Goal: Task Accomplishment & Management: Manage account settings

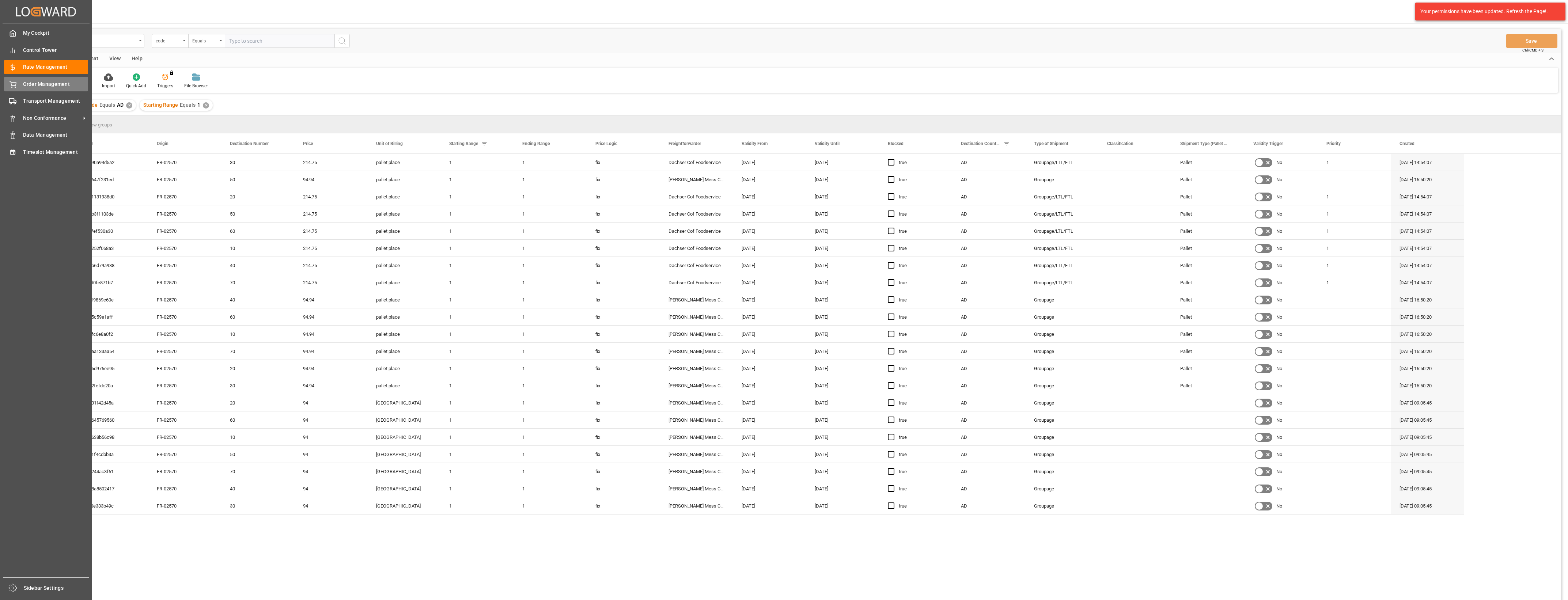
click at [21, 83] on div "Order Management Order Management" at bounding box center [46, 83] width 84 height 14
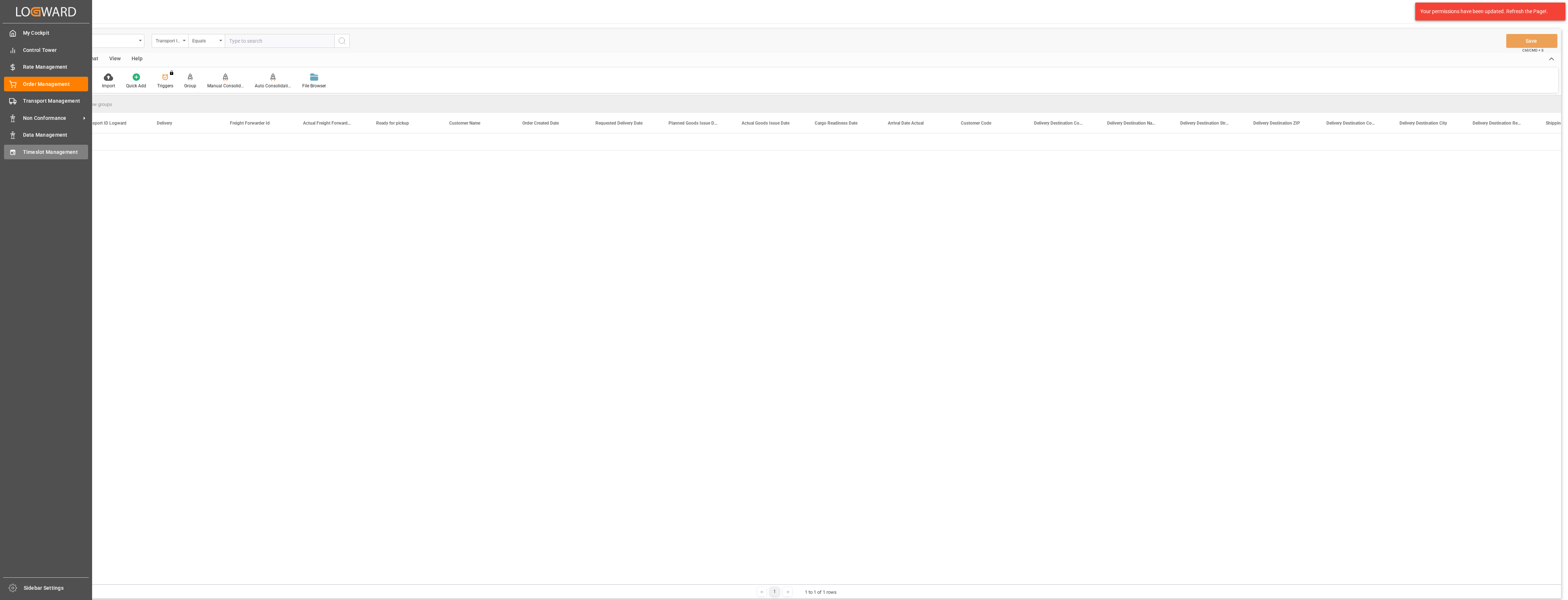
click at [40, 151] on span "Timeslot Management" at bounding box center [55, 152] width 65 height 8
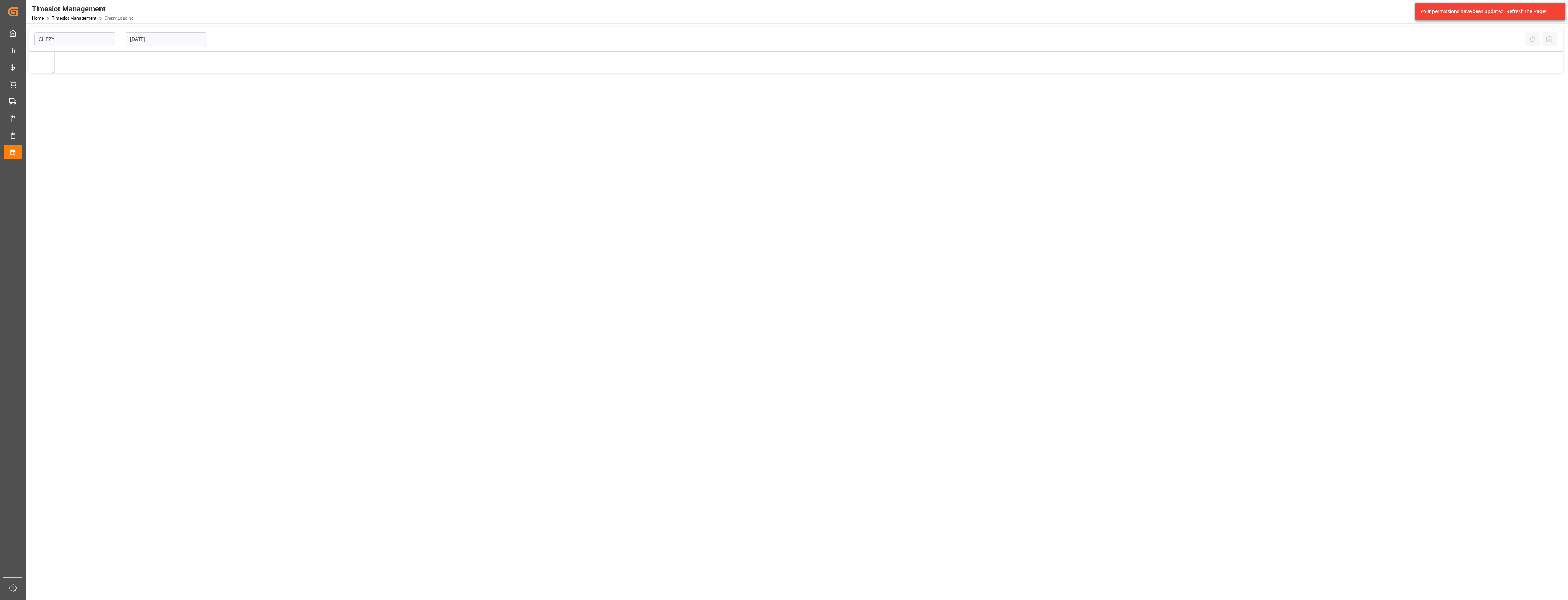
type input "Chezy Loading"
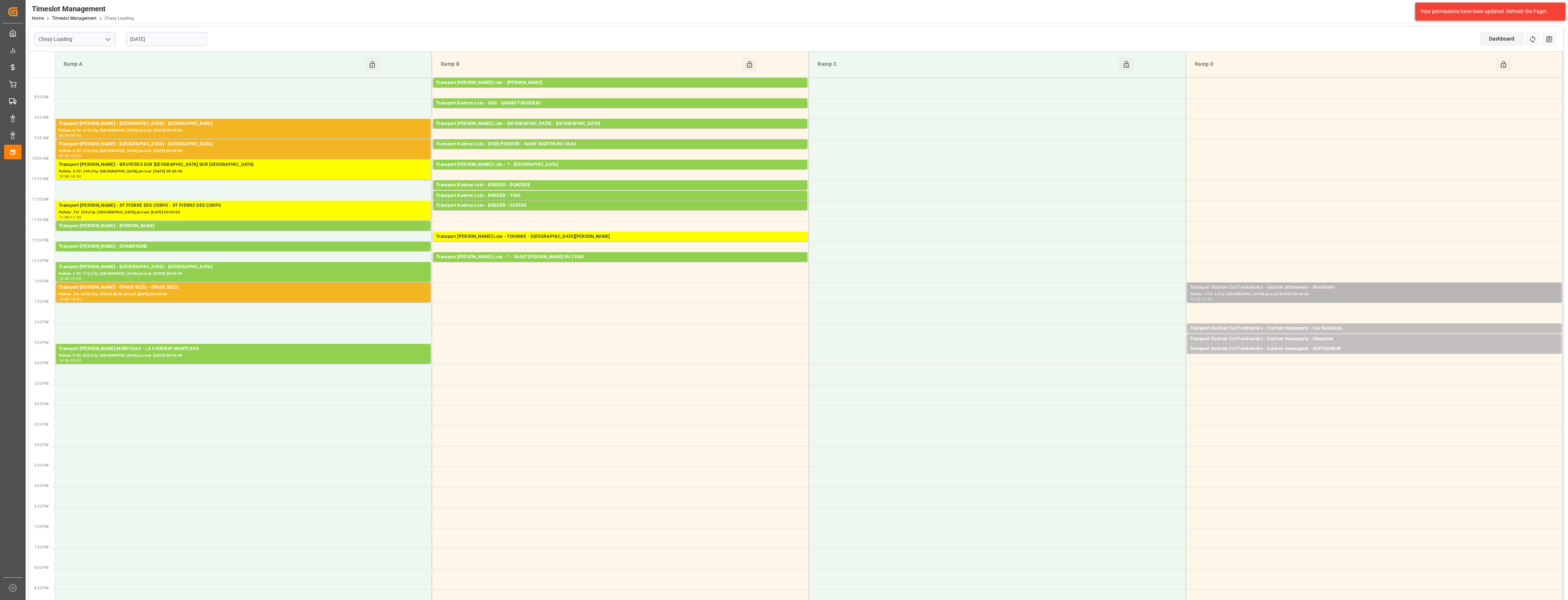
click at [1352, 288] on div "Transport Dachser Cof Foodservice - dachser affretement - Bondoufle" at bounding box center [1374, 288] width 368 height 7
click at [1106, 318] on button "Open" at bounding box center [1091, 320] width 51 height 9
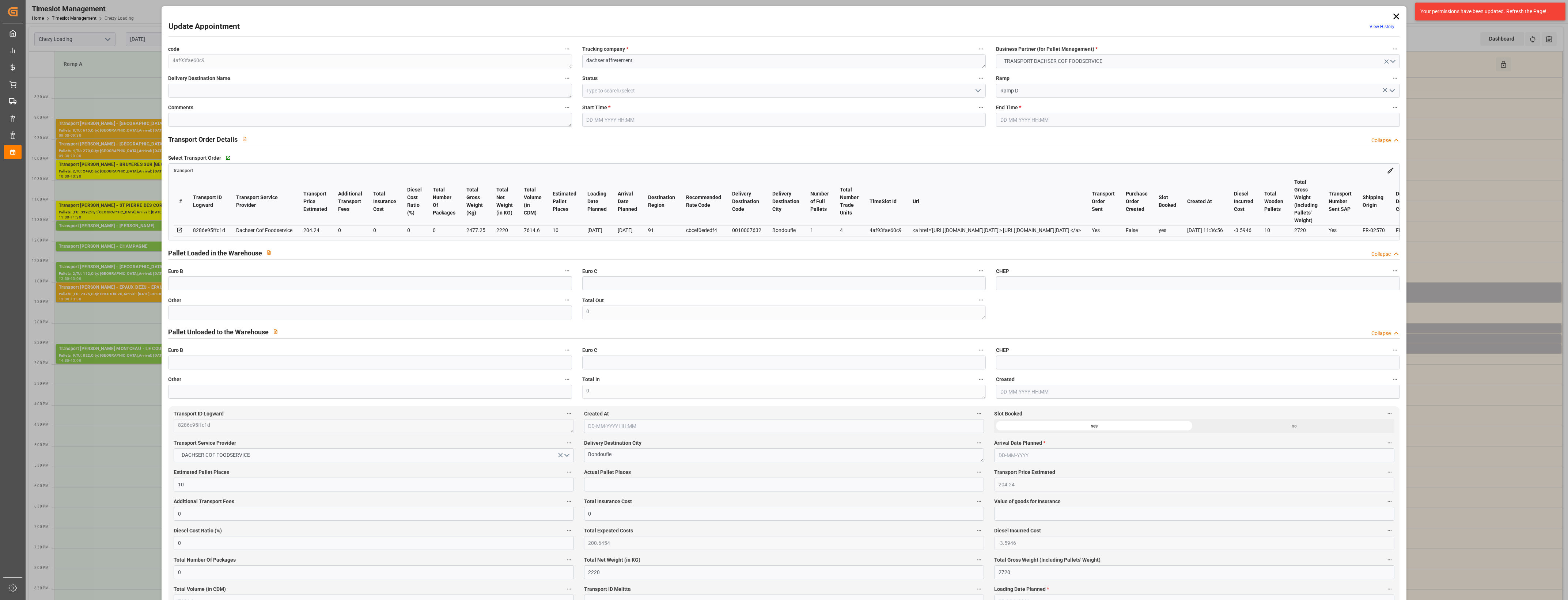
type input "[DATE] 13:00"
type input "[DATE] 13:30"
type input "[DATE] 12:56"
type input "[DATE] 11:36"
type input "[DATE]"
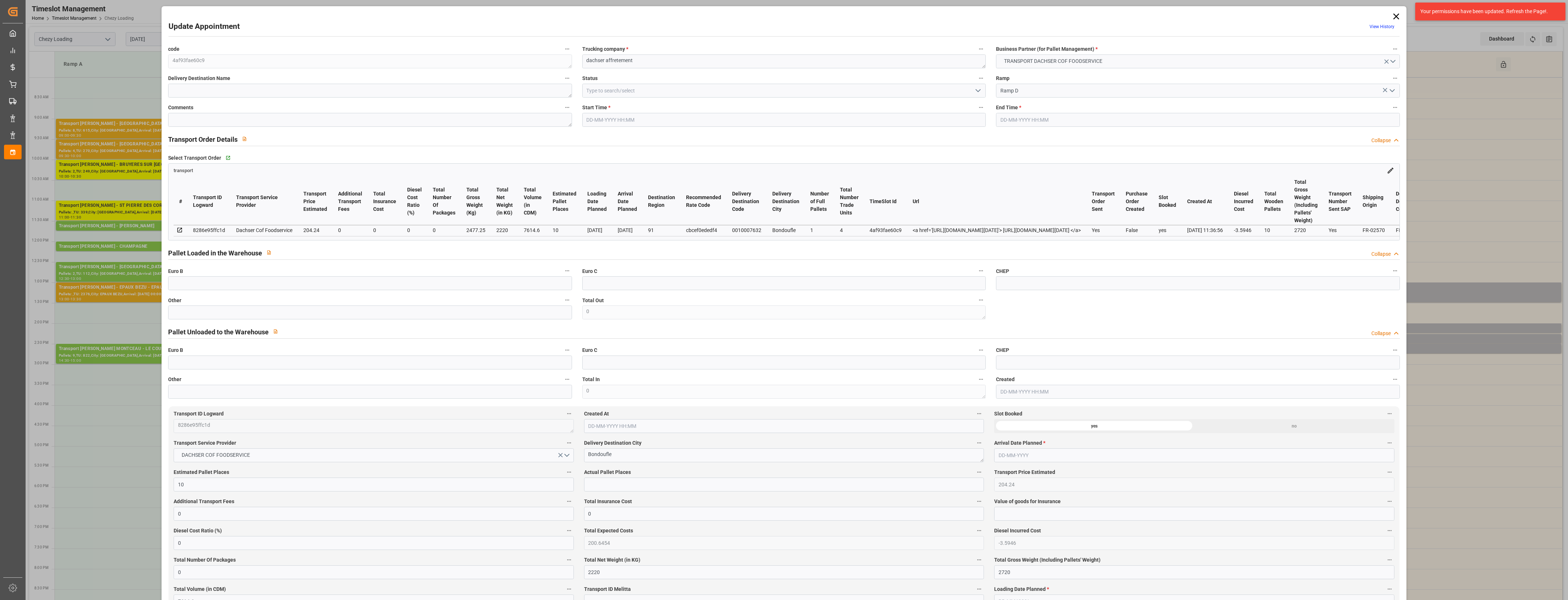
type input "[DATE]"
click at [976, 88] on icon "open menu" at bounding box center [978, 91] width 9 height 9
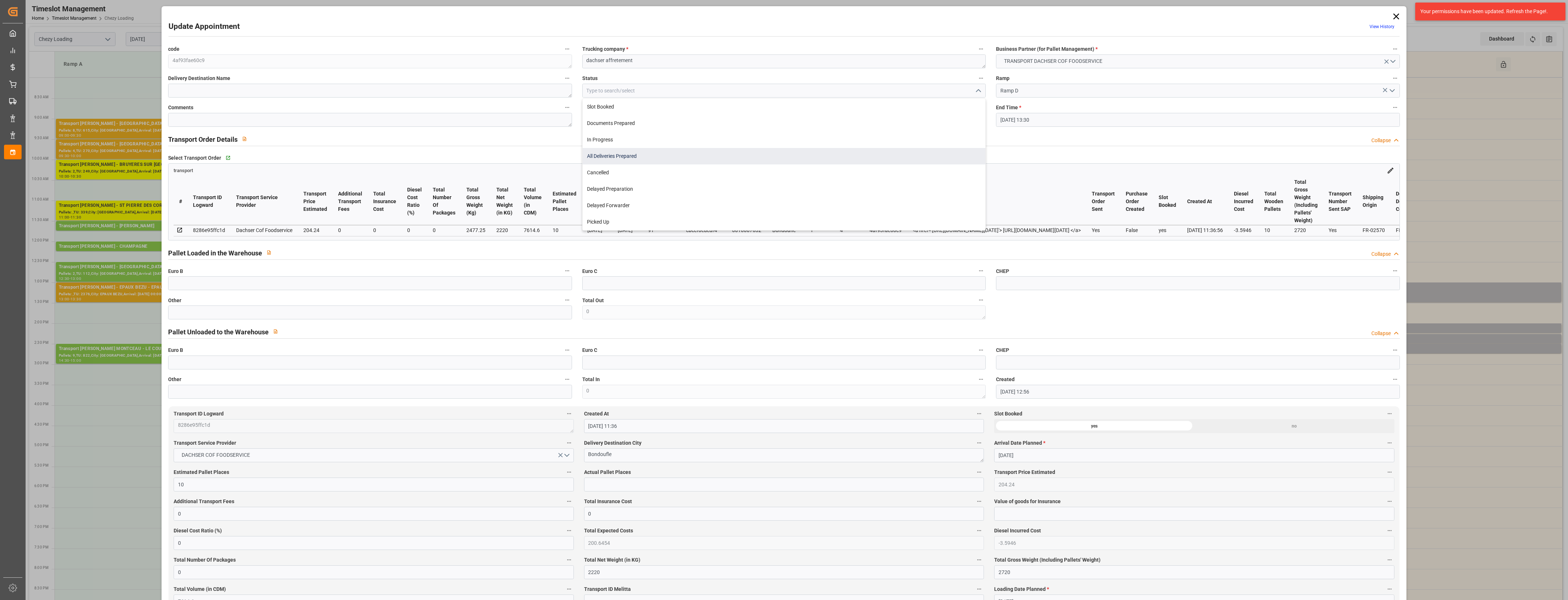
click at [621, 156] on div "All Deliveries Prepared" at bounding box center [784, 156] width 403 height 16
type input "All Deliveries Prepared"
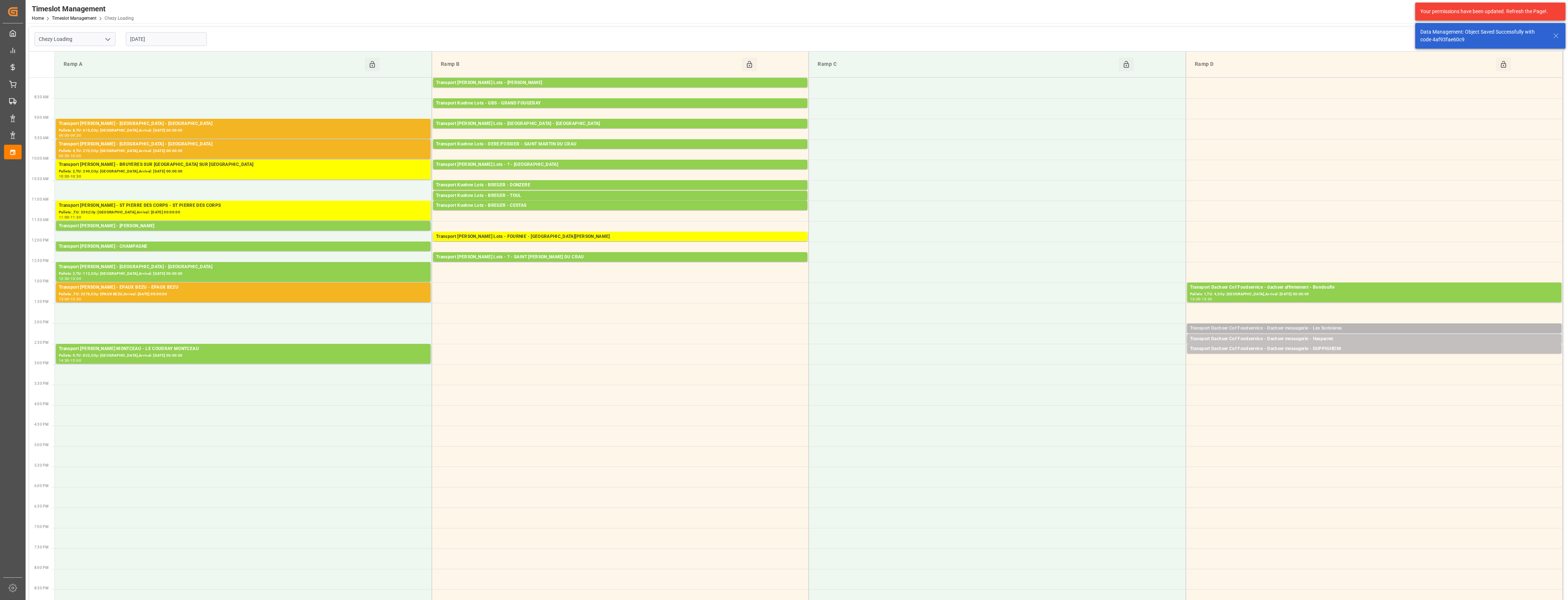
click at [1361, 328] on div "Transport Dachser Cof Foodservice - Dachser messagerie - Les Sorinieres" at bounding box center [1374, 329] width 368 height 7
click at [1113, 361] on button "Open" at bounding box center [1091, 361] width 51 height 9
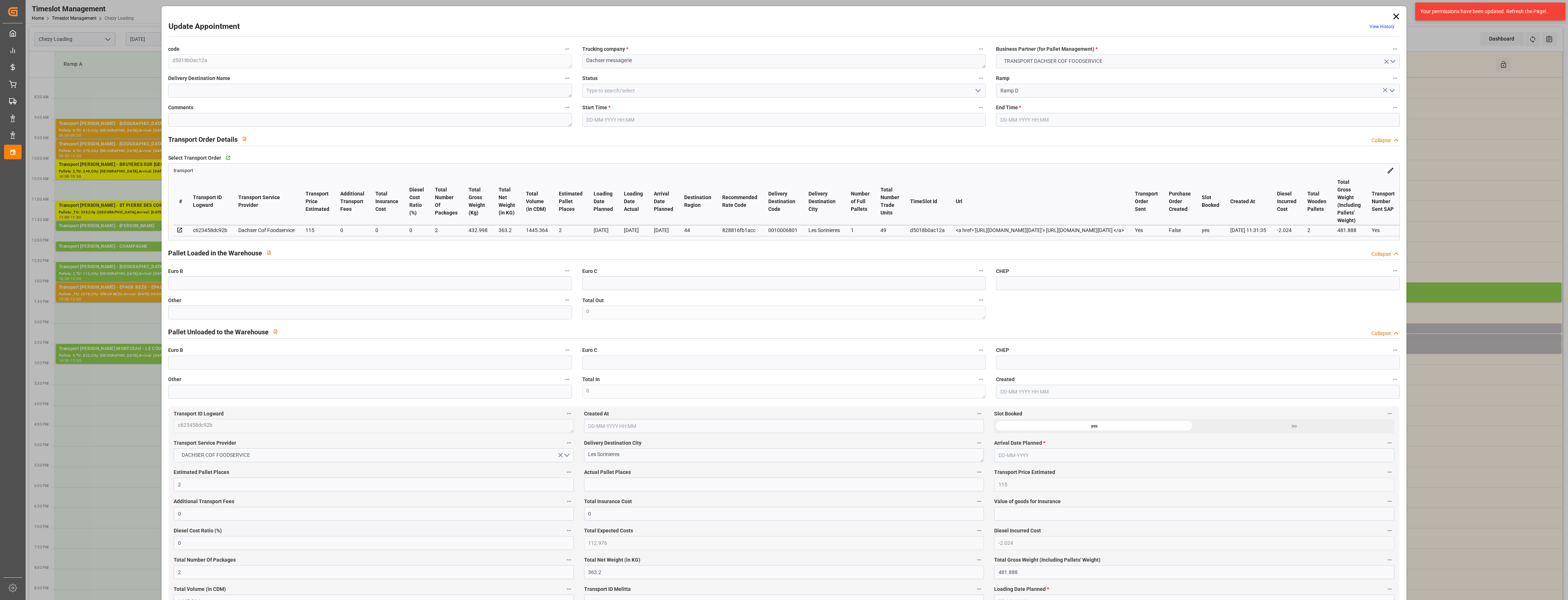
type input "[DATE] 14:00"
type input "[DATE] 14:15"
type input "[DATE] 12:54"
type input "[DATE] 11:31"
type input "[DATE]"
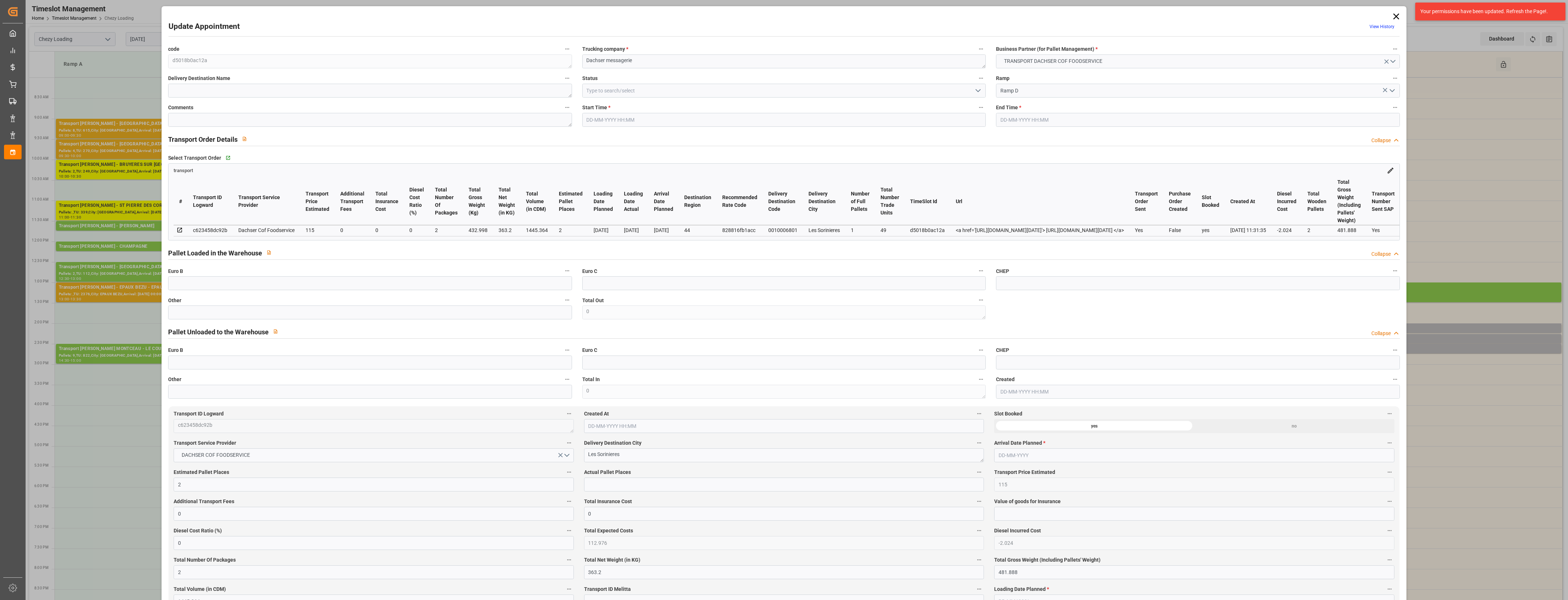
type input "[DATE]"
click at [363, 318] on input "text" at bounding box center [369, 312] width 404 height 14
type input "1"
click at [610, 489] on input "text" at bounding box center [784, 484] width 400 height 14
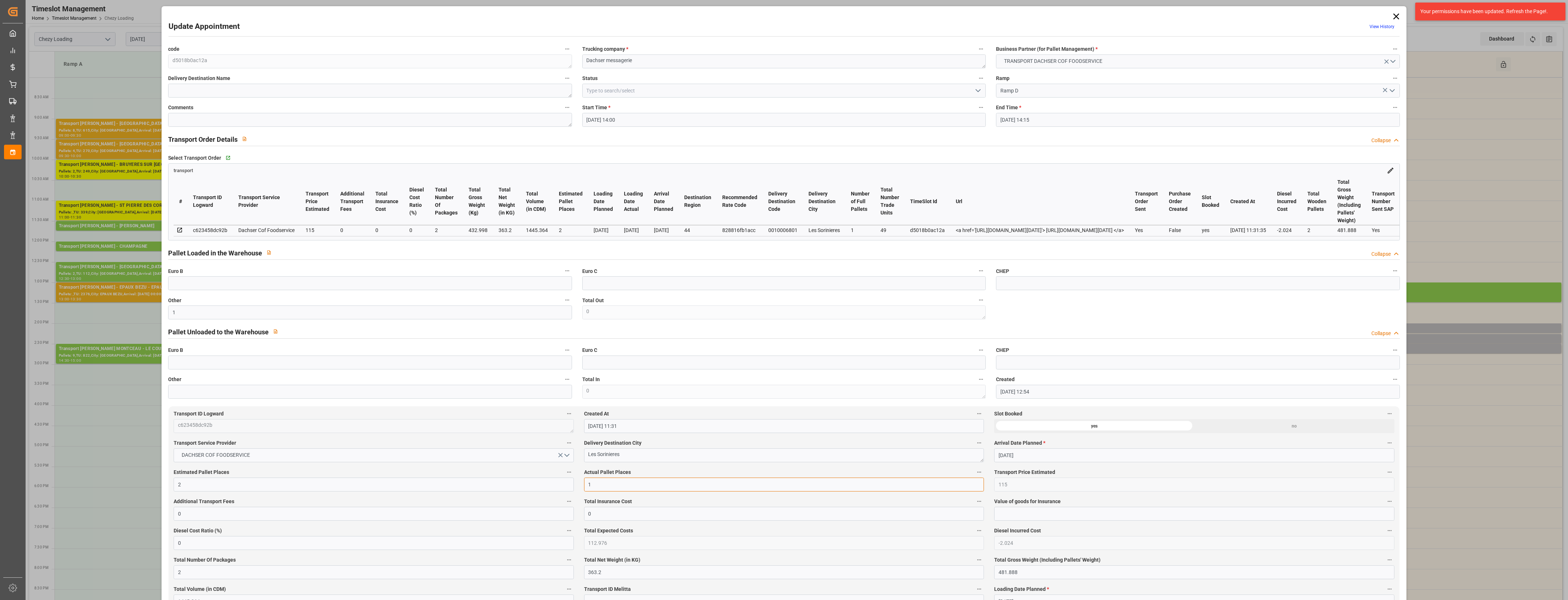
type input "1"
click at [639, 470] on label "Actual Pallet Places" at bounding box center [784, 472] width 400 height 10
click at [975, 470] on button "Actual Pallet Places" at bounding box center [979, 472] width 10 height 10
click at [647, 472] on div at bounding box center [784, 300] width 1568 height 600
click at [976, 93] on icon "open menu" at bounding box center [978, 91] width 9 height 9
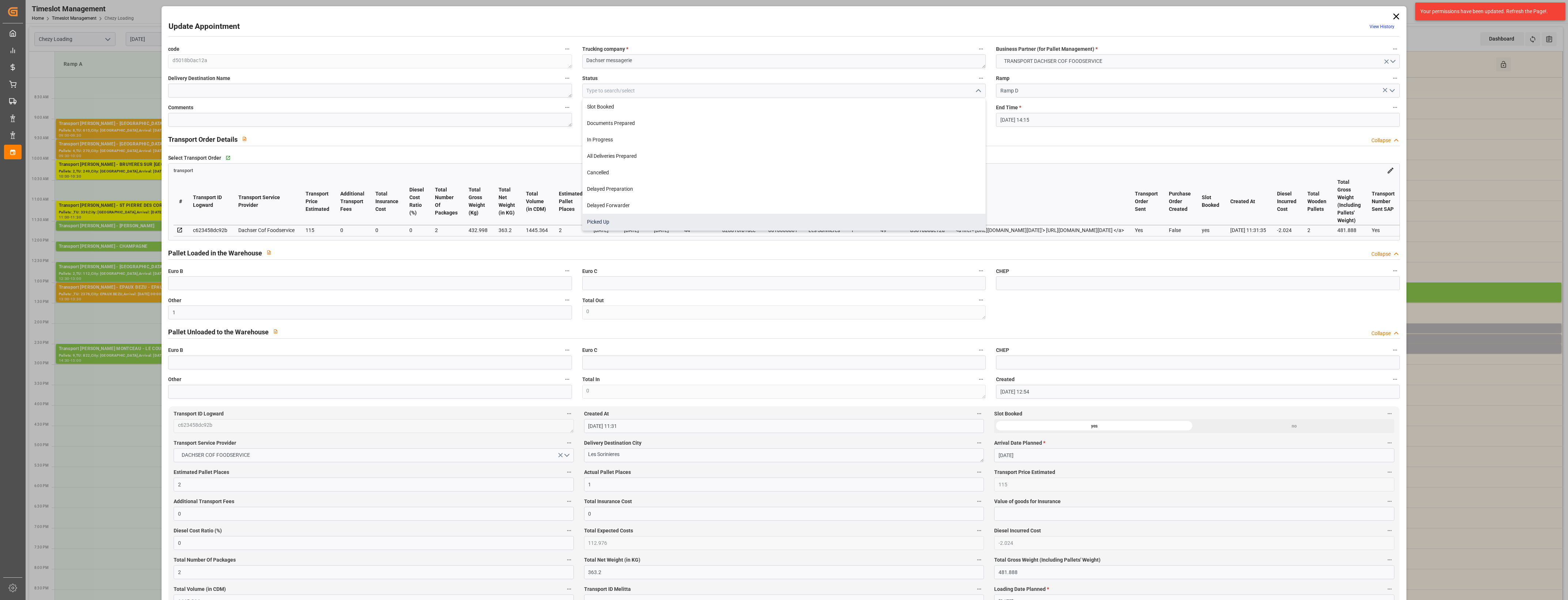
click at [665, 227] on div "Picked Up" at bounding box center [784, 222] width 403 height 16
type input "Picked Up"
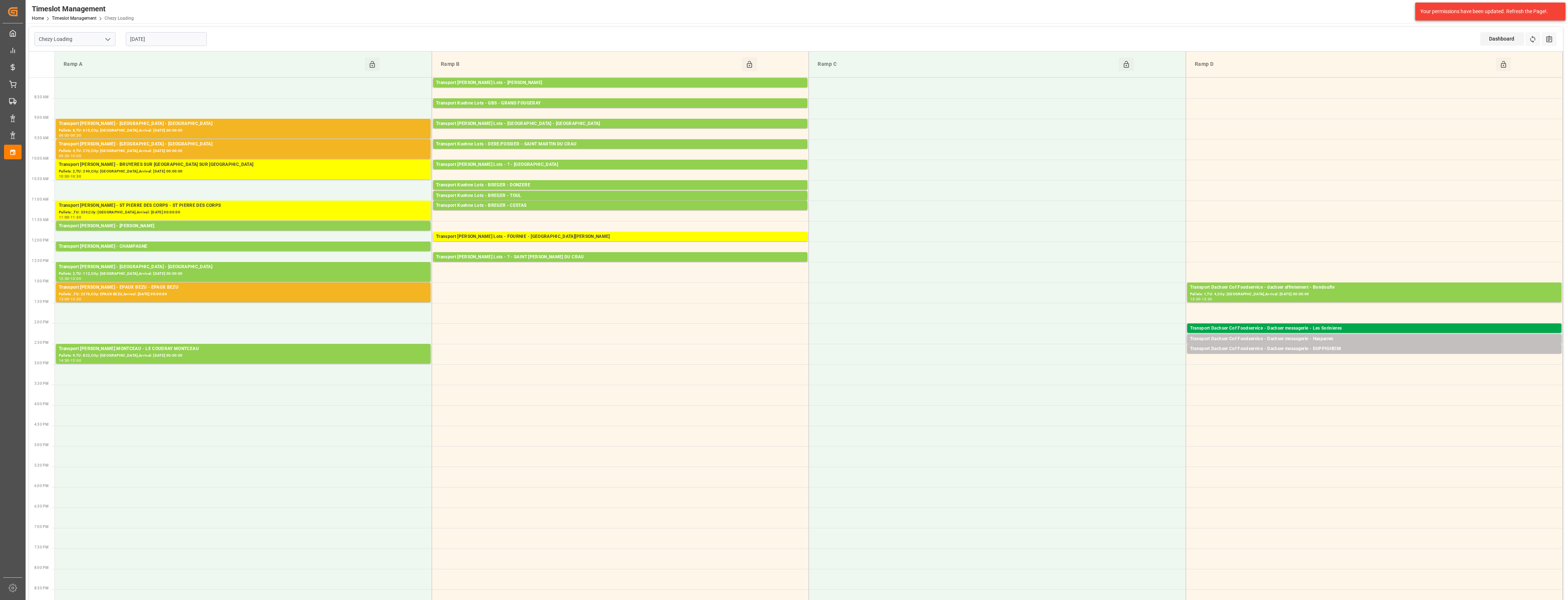
click at [1331, 330] on div "Transport Dachser Cof Foodservice - Dachser messagerie - Les Sorinieres" at bounding box center [1374, 329] width 368 height 7
click at [1108, 357] on button "Open" at bounding box center [1091, 361] width 51 height 9
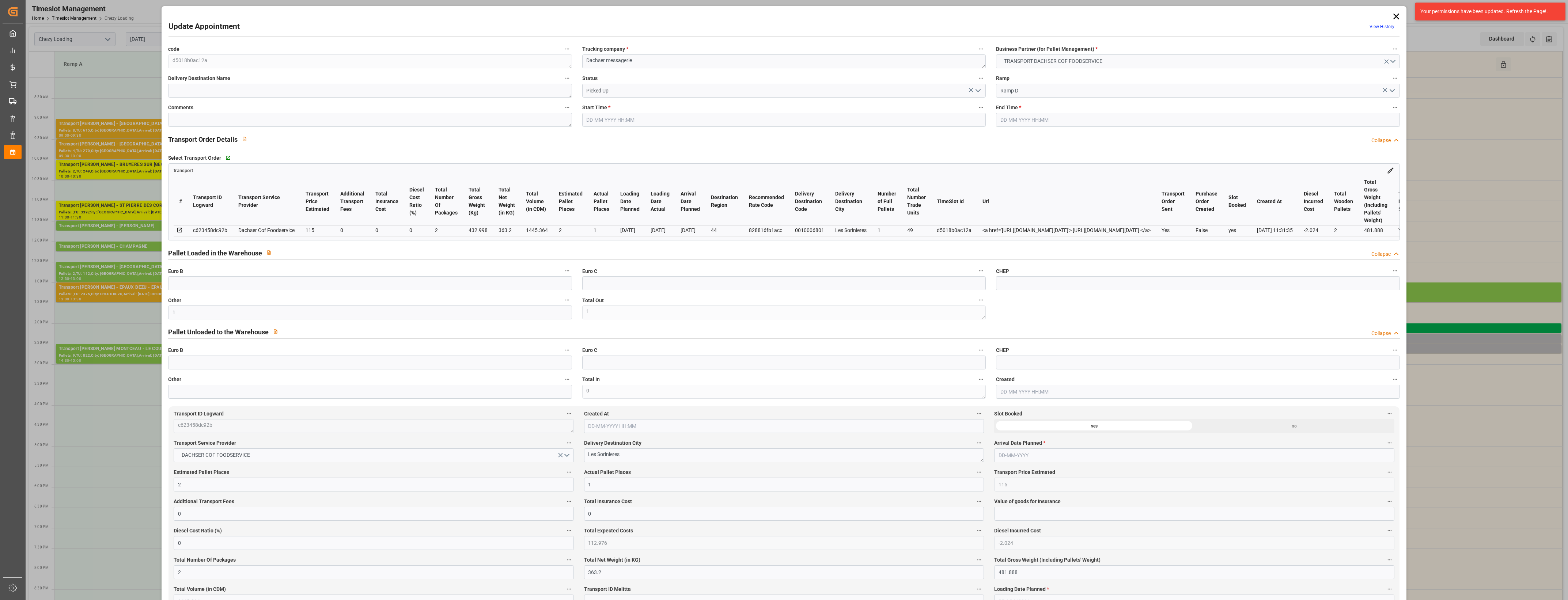
type input "[DATE] 14:00"
type input "[DATE] 14:15"
type input "[DATE] 12:54"
type input "[DATE] 11:31"
type input "[DATE]"
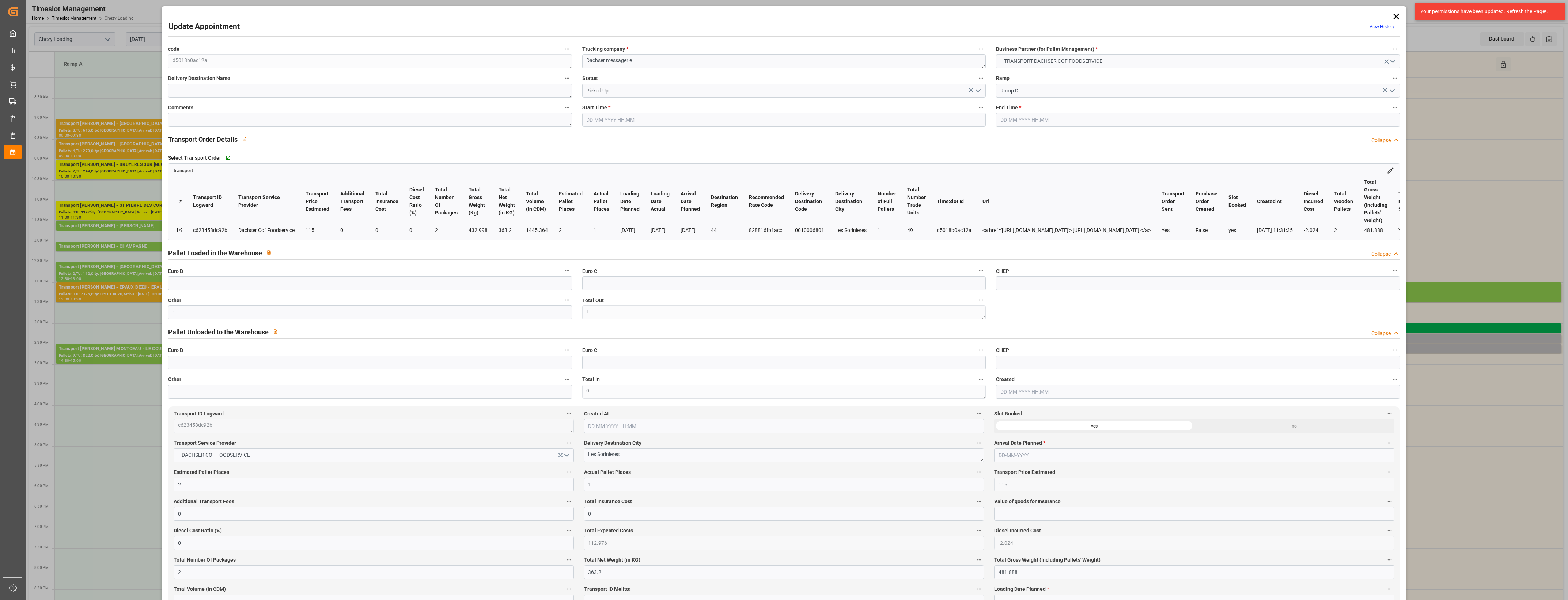
type input "[DATE]"
drag, startPoint x: 203, startPoint y: 313, endPoint x: 154, endPoint y: 314, distance: 49.0
click at [157, 314] on div "Update Appointment View History code d5018b0ac12a Trucking company * Dachser me…" at bounding box center [784, 300] width 1568 height 600
type input "2"
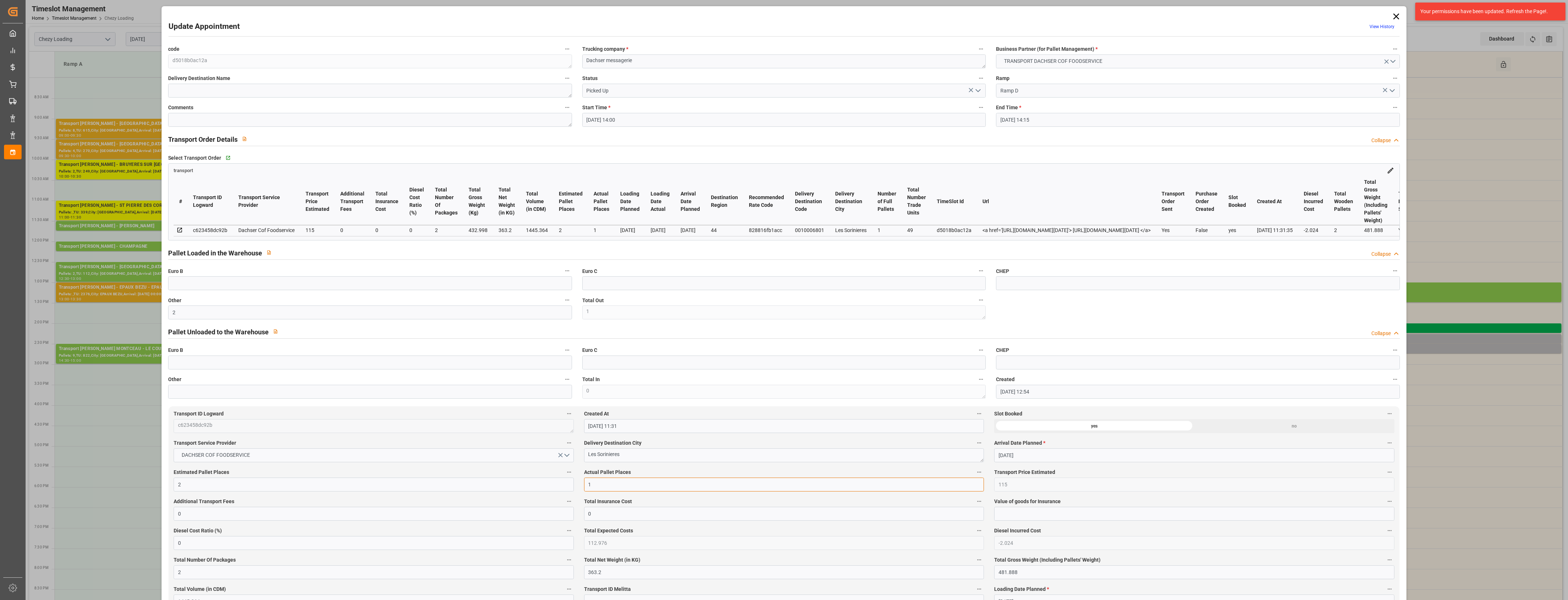
drag, startPoint x: 601, startPoint y: 486, endPoint x: 560, endPoint y: 486, distance: 41.0
type input "2"
click at [674, 470] on label "Actual Pallet Places" at bounding box center [784, 472] width 400 height 10
click at [975, 470] on button "Actual Pallet Places" at bounding box center [979, 472] width 10 height 10
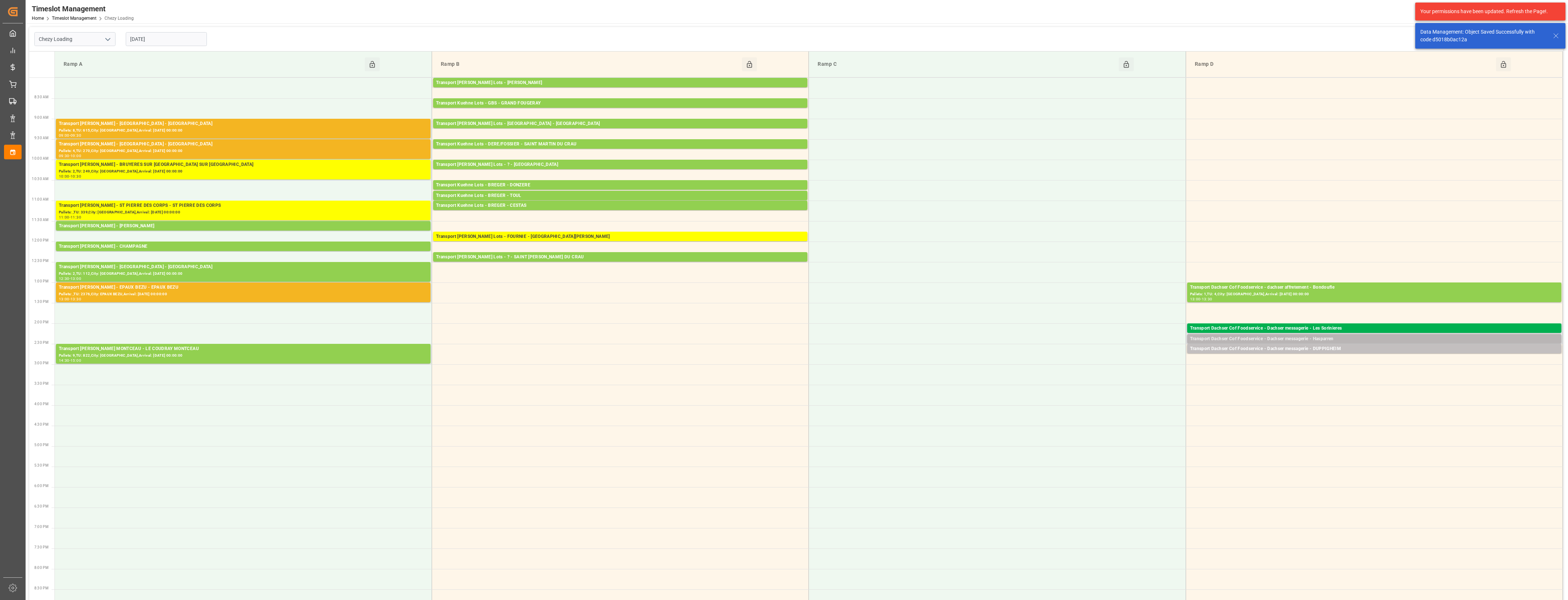
click at [1290, 338] on div "Transport Dachser Cof Foodservice - Dachser messagerie - Hasparren" at bounding box center [1374, 339] width 368 height 7
click at [1089, 361] on button "Open" at bounding box center [1091, 361] width 51 height 9
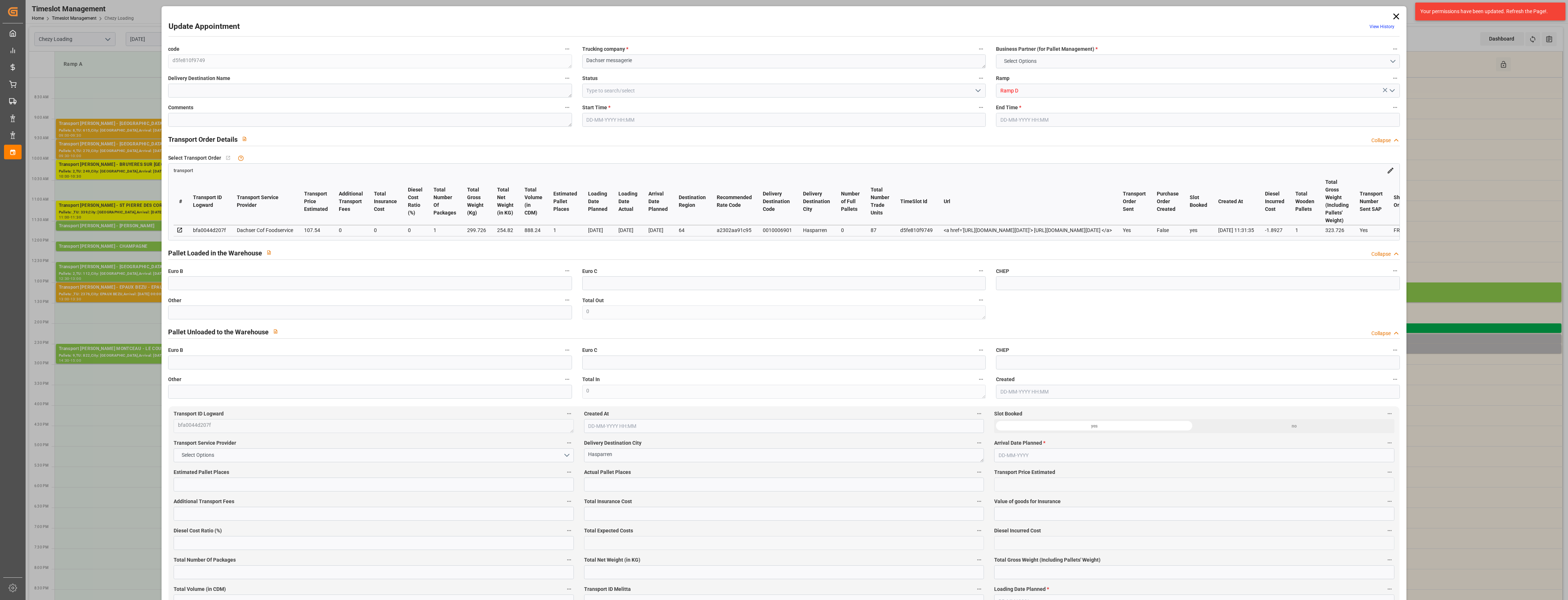
type input "1"
type input "107.54"
type input "0"
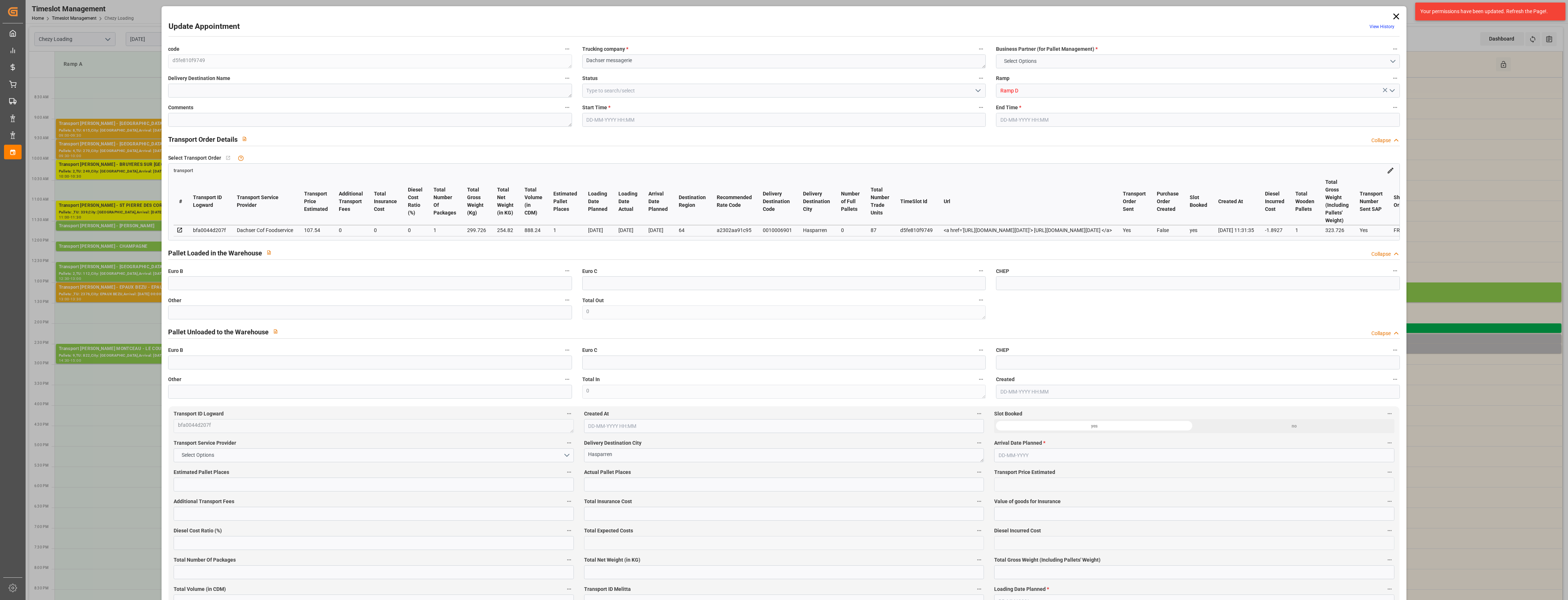
type input "105.6473"
type input "-1.8927"
type input "1"
type input "254.82"
type input "323.726"
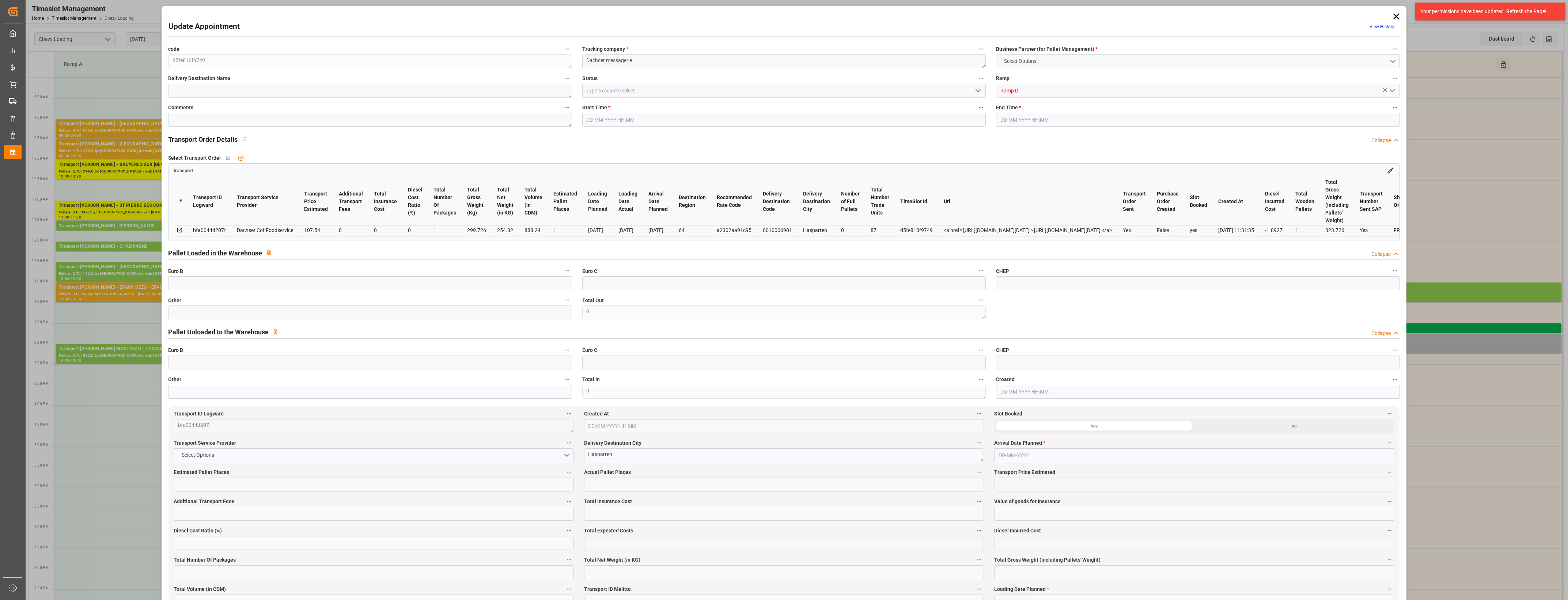
type input "888.24"
type input "64"
type input "0"
type input "87"
type input "1"
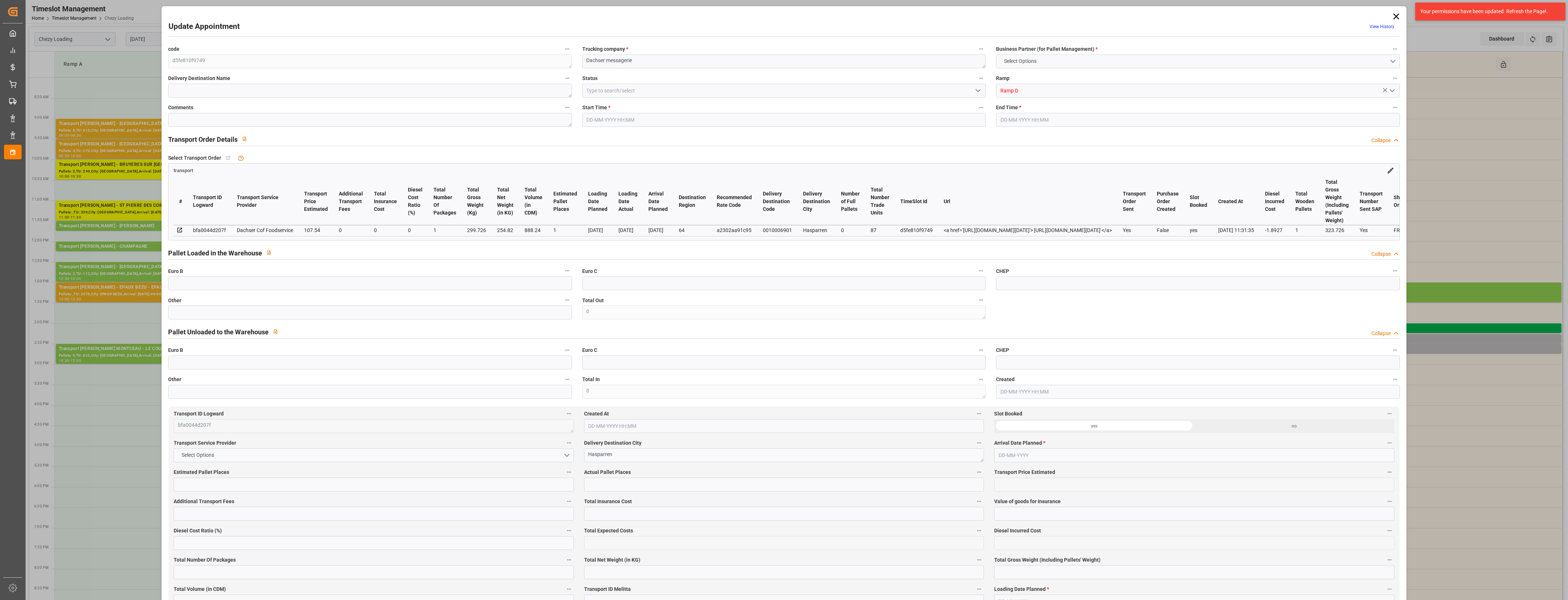
type input "101"
type input "299.726"
type input "0"
type input "4710.8598"
type input "0"
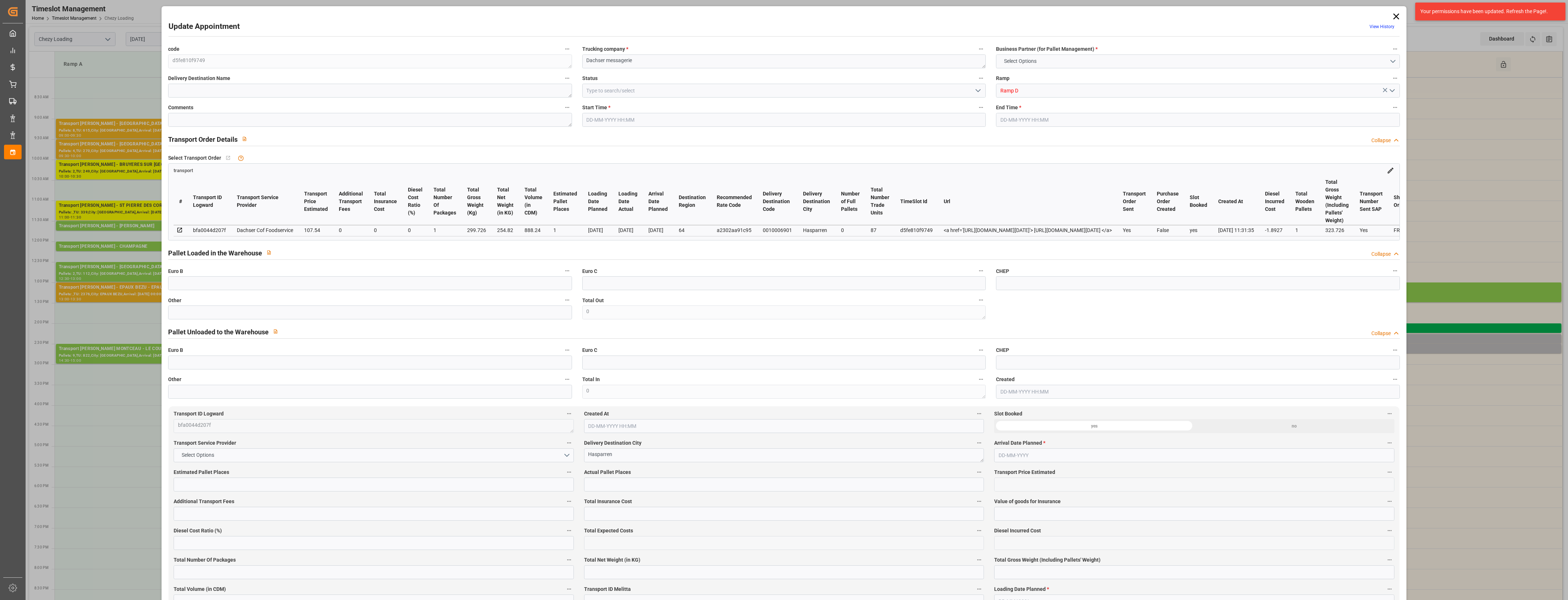
type input "0"
type input "21"
type input "35"
type input "[DATE] 14:15"
type input "[DATE] 14:30"
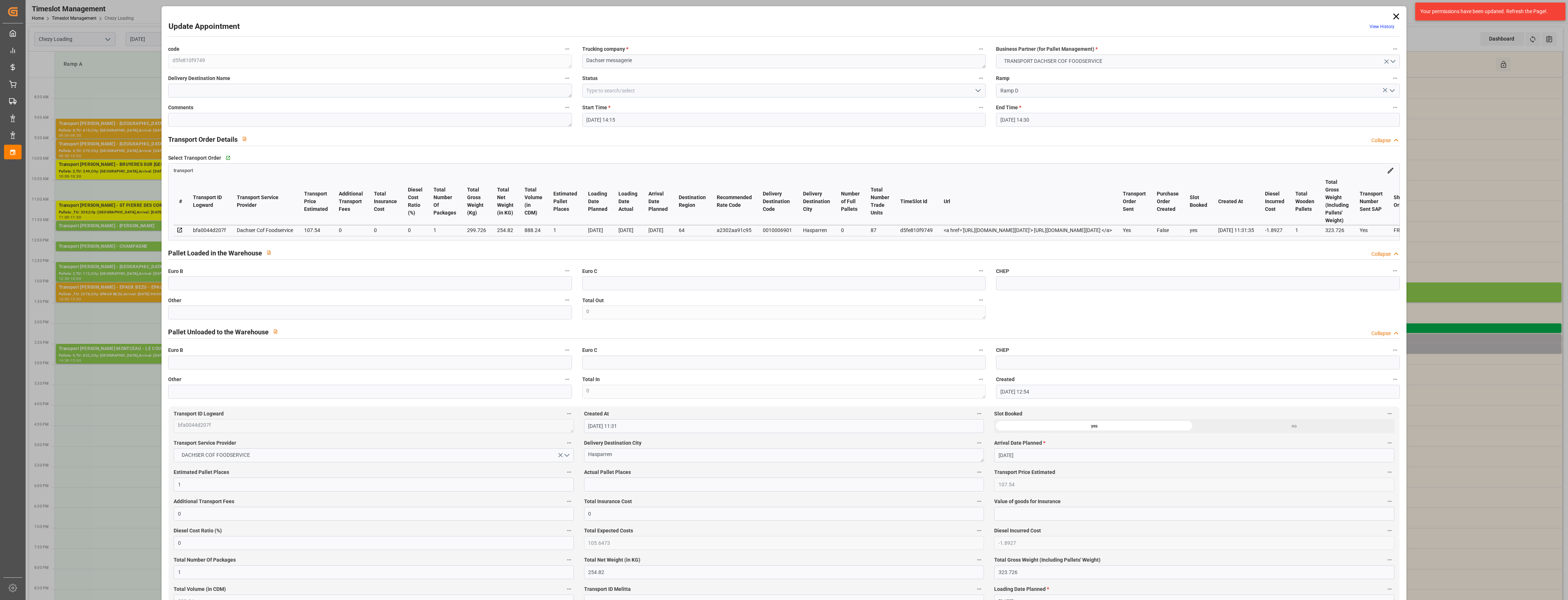
type input "[DATE] 12:54"
type input "[DATE] 11:31"
type input "[DATE]"
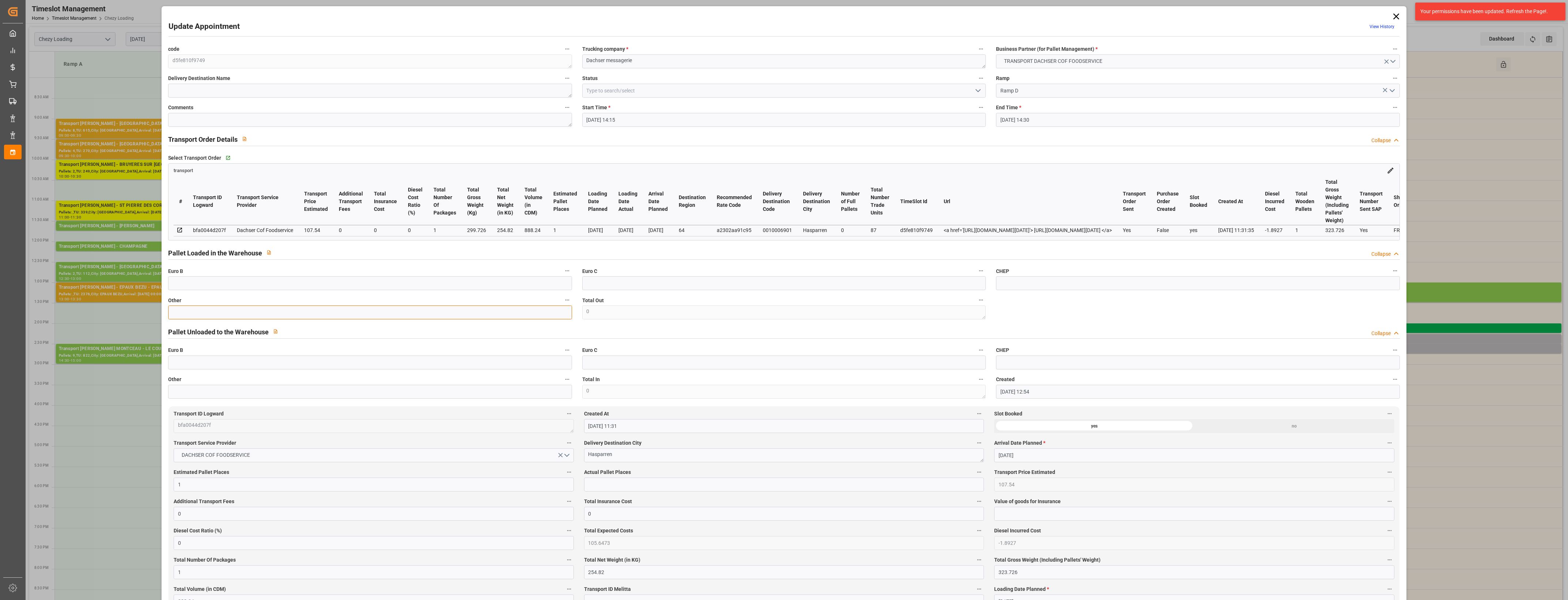
click at [293, 319] on input "text" at bounding box center [369, 312] width 404 height 14
type input "1"
click at [598, 483] on input "text" at bounding box center [784, 484] width 400 height 14
type input "1"
click at [653, 472] on label "Actual Pallet Places" at bounding box center [784, 472] width 400 height 10
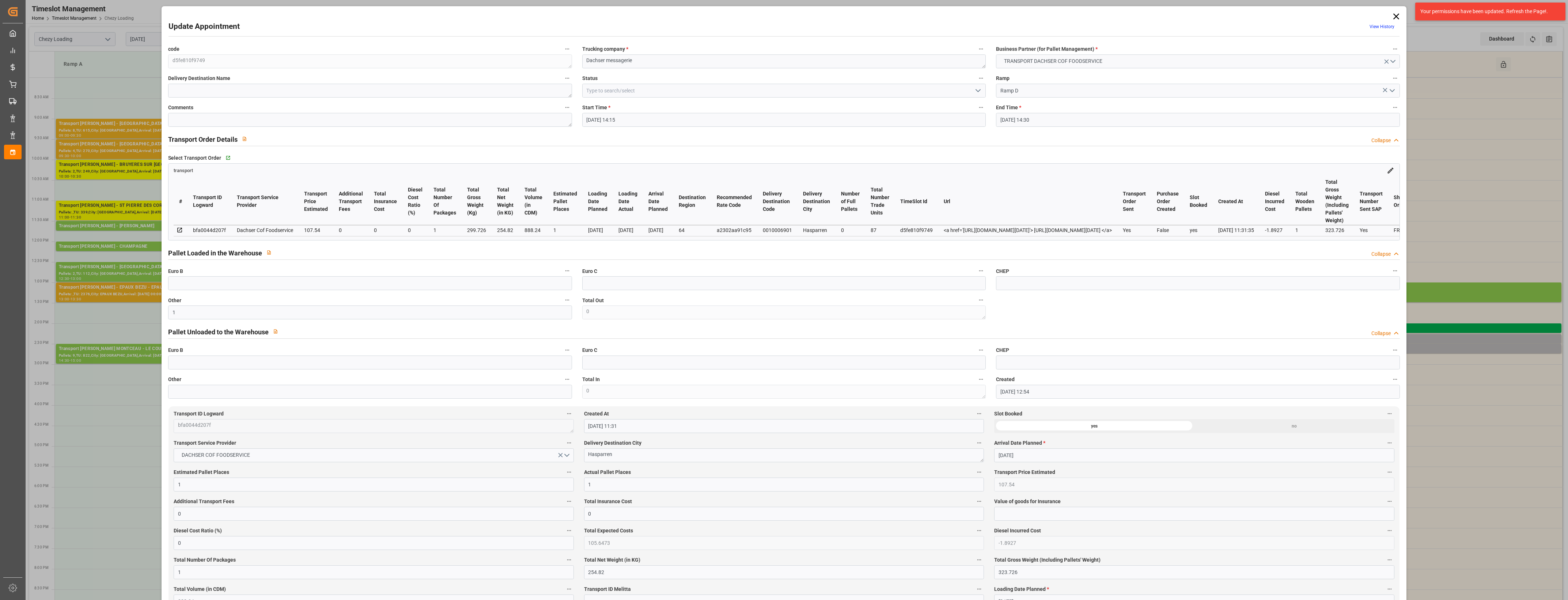
click at [975, 472] on button "Actual Pallet Places" at bounding box center [979, 472] width 10 height 10
click at [653, 472] on div at bounding box center [784, 300] width 1568 height 600
click at [979, 90] on icon "open menu" at bounding box center [978, 91] width 9 height 9
click at [665, 220] on div "Picked Up" at bounding box center [784, 222] width 403 height 16
type input "Picked Up"
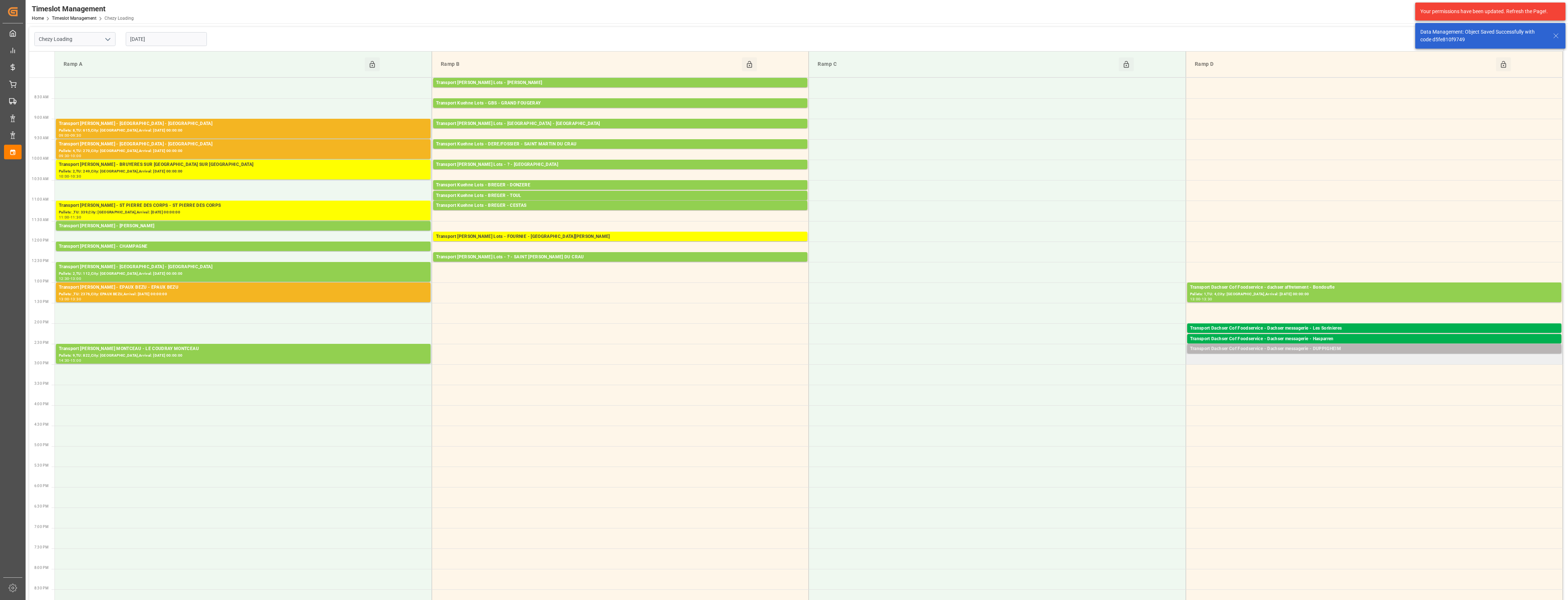
click at [1331, 346] on div "Transport Dachser Cof Foodservice - Dachser messagerie - DUPPIGHEIM" at bounding box center [1374, 349] width 368 height 7
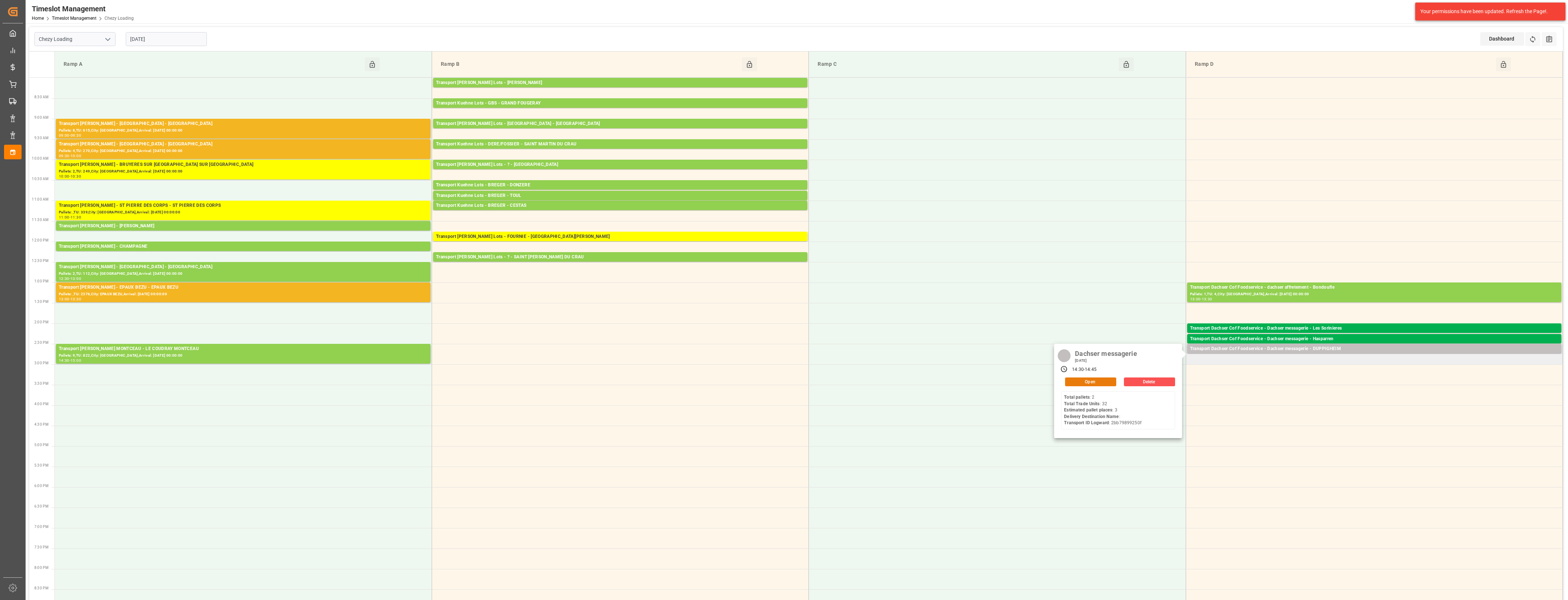
click at [1111, 380] on button "Open" at bounding box center [1091, 382] width 51 height 9
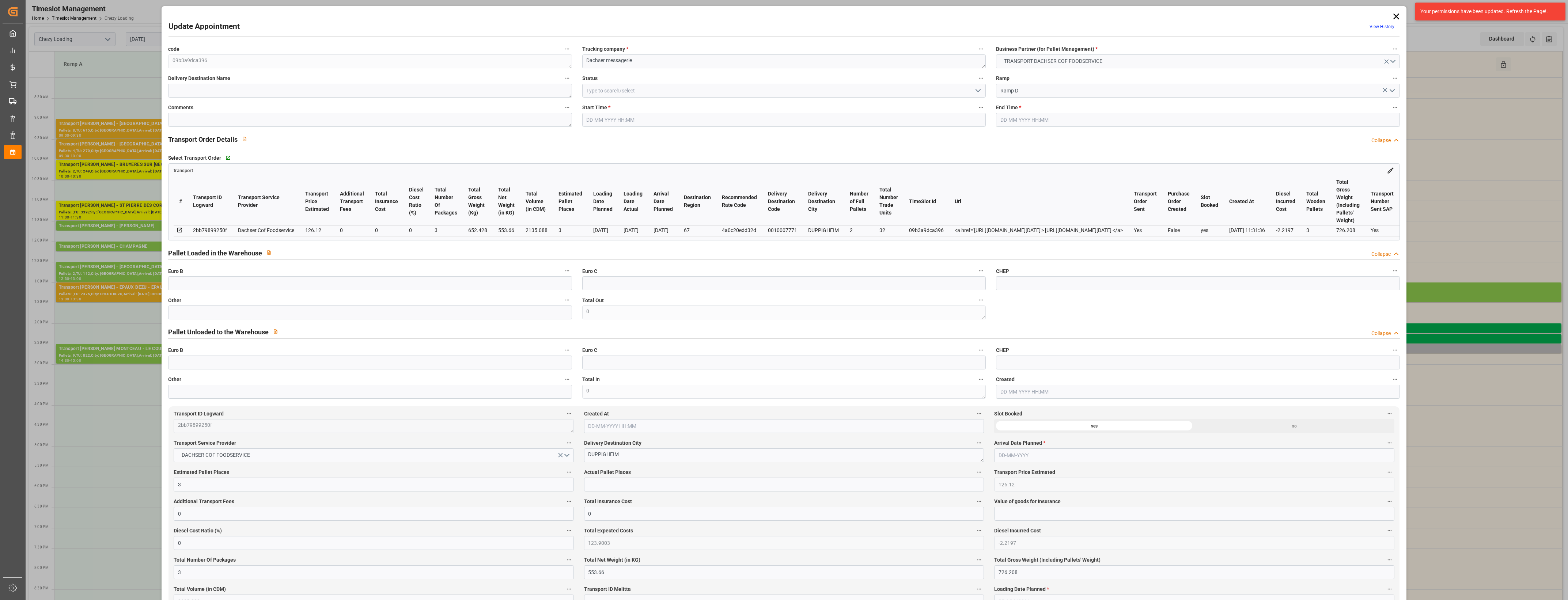
type input "[DATE] 14:30"
type input "[DATE] 14:45"
type input "[DATE] 12:55"
type input "[DATE] 11:31"
type input "[DATE]"
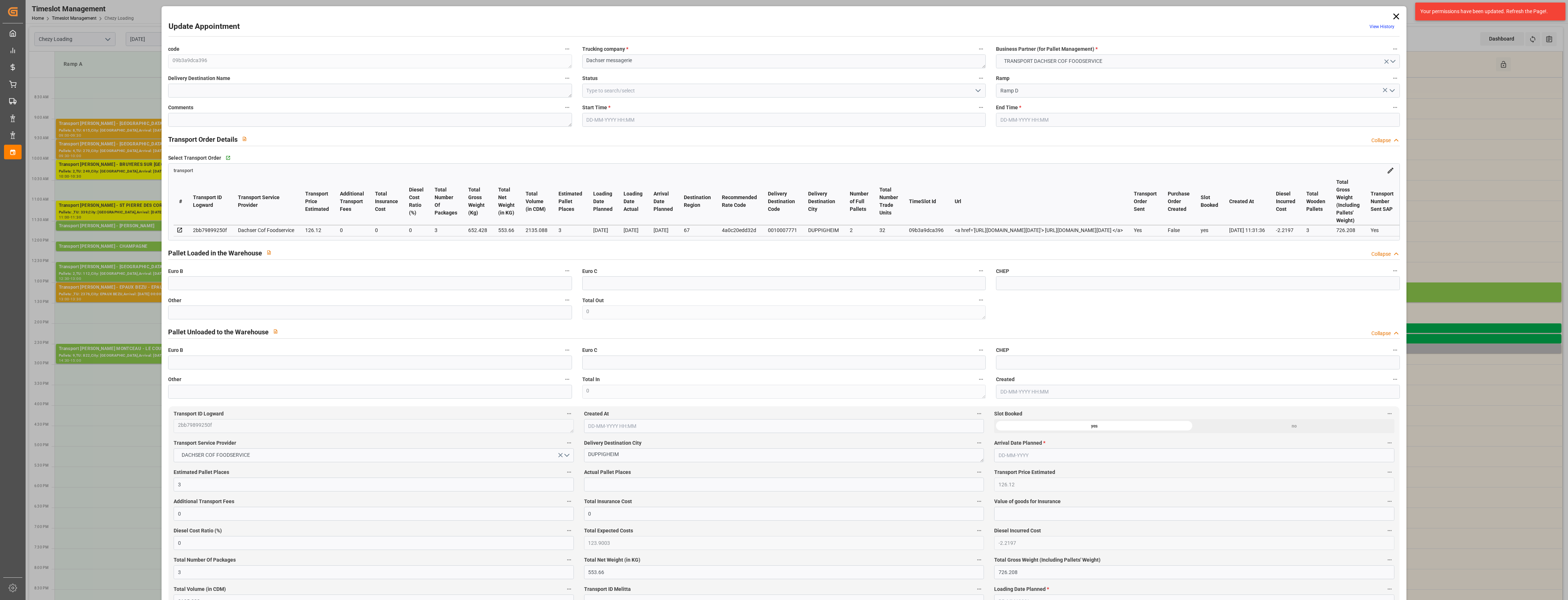
type input "[DATE]"
click at [189, 315] on input "text" at bounding box center [369, 312] width 404 height 14
type input "3"
click at [600, 486] on input "text" at bounding box center [784, 484] width 400 height 14
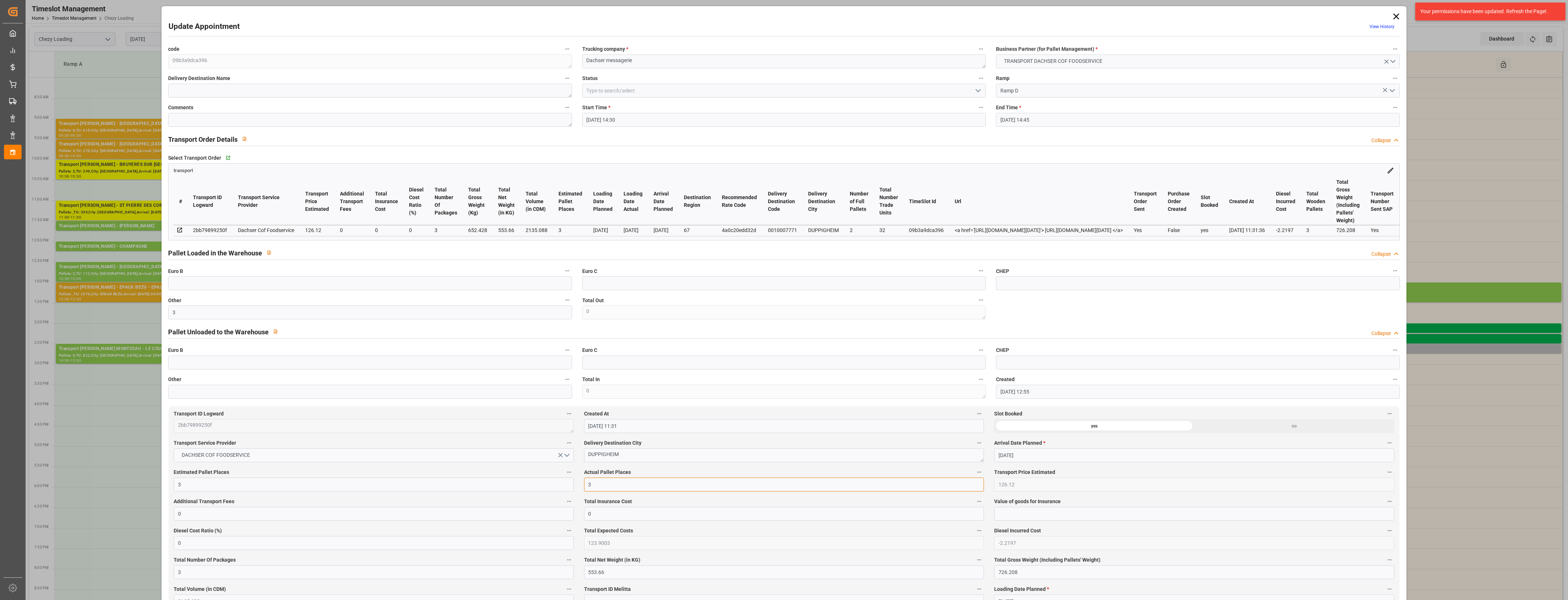
type input "3"
click at [643, 470] on label "Actual Pallet Places" at bounding box center [784, 472] width 400 height 10
click at [975, 470] on button "Actual Pallet Places" at bounding box center [979, 472] width 10 height 10
click at [651, 470] on div at bounding box center [784, 300] width 1568 height 600
click at [978, 92] on icon "open menu" at bounding box center [978, 91] width 9 height 9
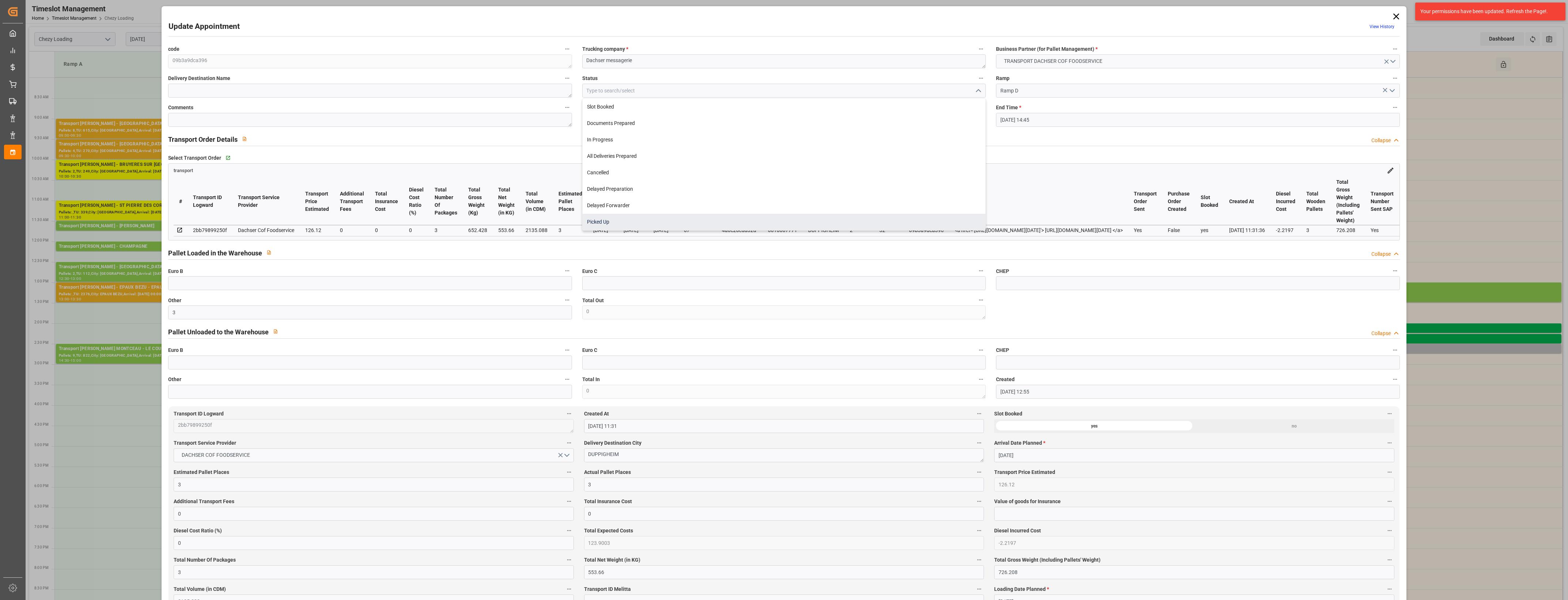
click at [629, 220] on div "Picked Up" at bounding box center [784, 222] width 403 height 16
type input "Picked Up"
